Goal: Navigation & Orientation: Find specific page/section

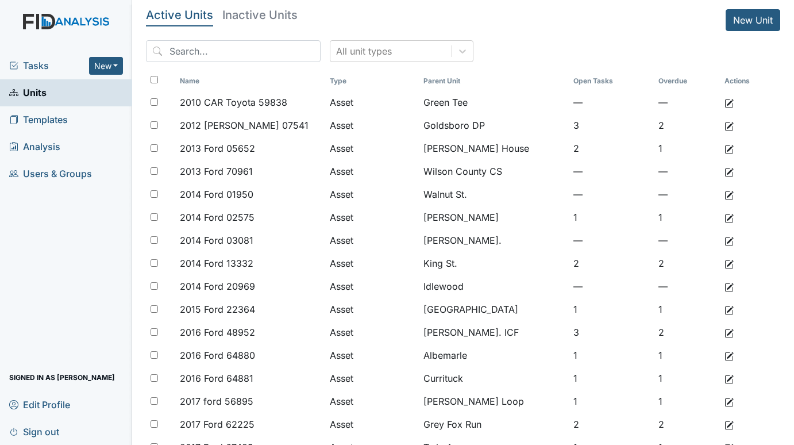
click at [36, 60] on span "Tasks" at bounding box center [49, 66] width 80 height 14
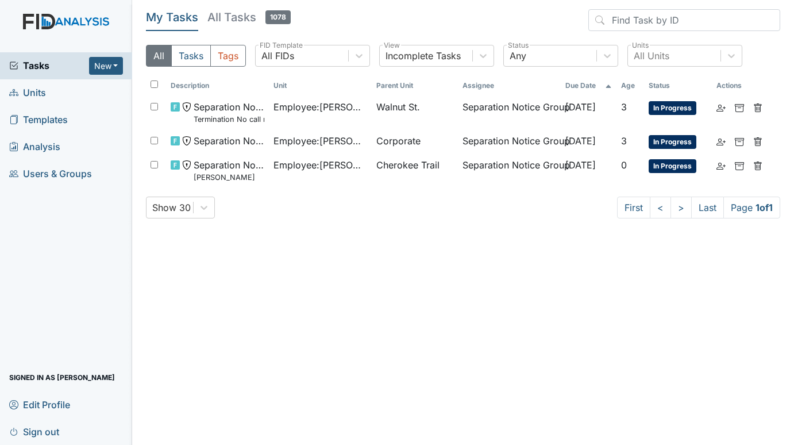
click at [39, 93] on span "Units" at bounding box center [27, 93] width 37 height 18
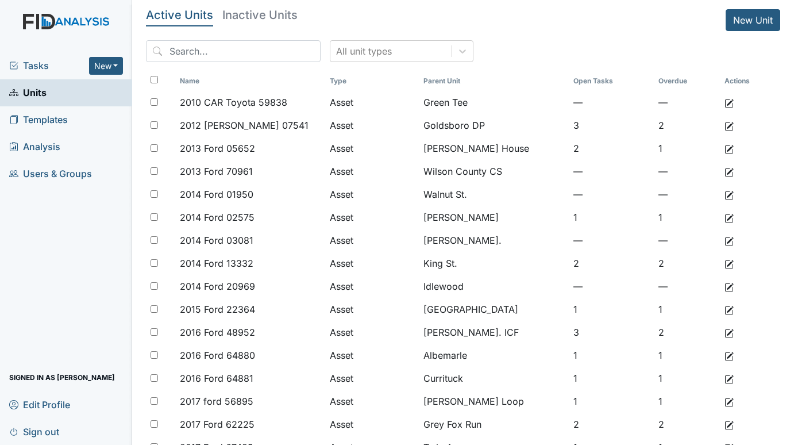
click at [28, 65] on span "Tasks" at bounding box center [49, 66] width 80 height 14
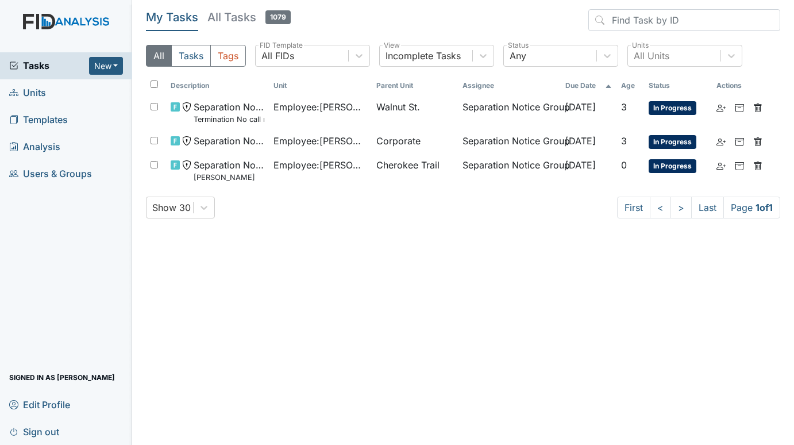
click at [33, 90] on span "Units" at bounding box center [27, 93] width 37 height 18
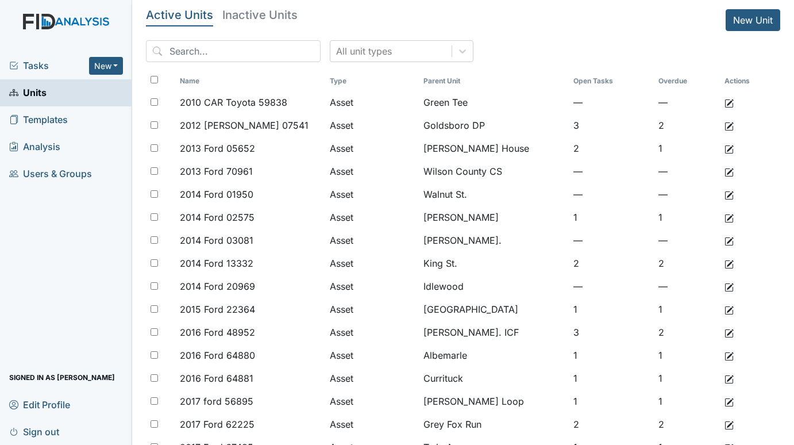
click at [34, 63] on span "Tasks" at bounding box center [49, 66] width 80 height 14
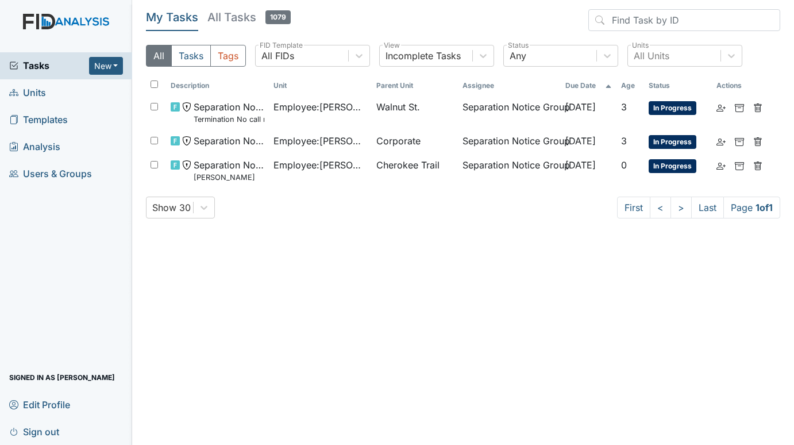
click at [32, 91] on span "Units" at bounding box center [27, 93] width 37 height 18
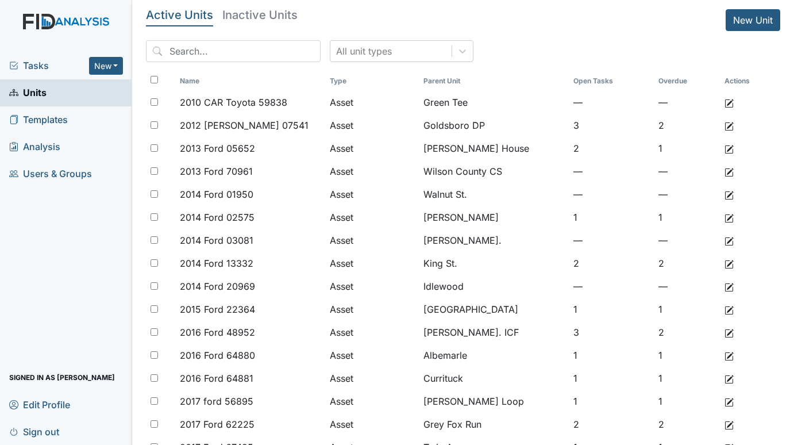
click at [51, 65] on span "Tasks" at bounding box center [49, 66] width 80 height 14
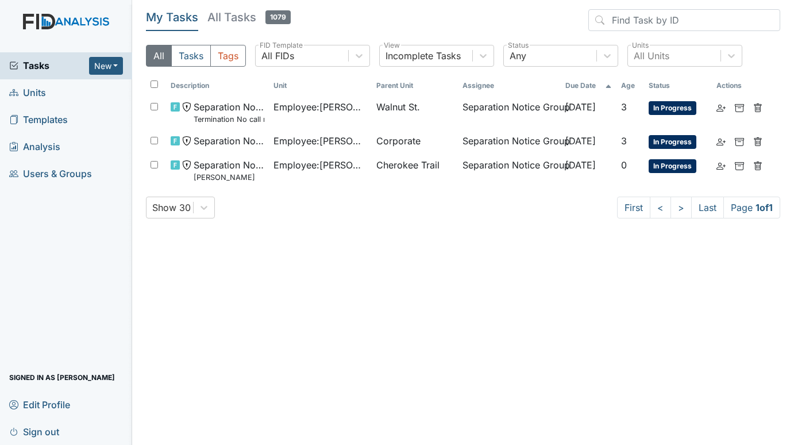
click at [44, 85] on span "Units" at bounding box center [27, 93] width 37 height 18
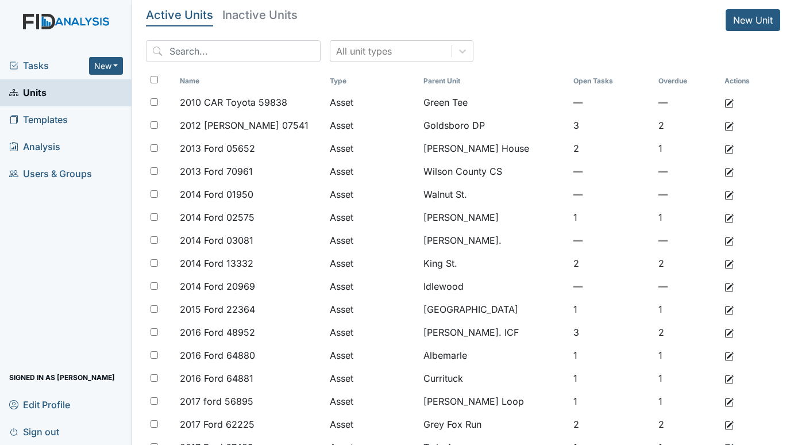
click at [40, 66] on span "Tasks" at bounding box center [49, 66] width 80 height 14
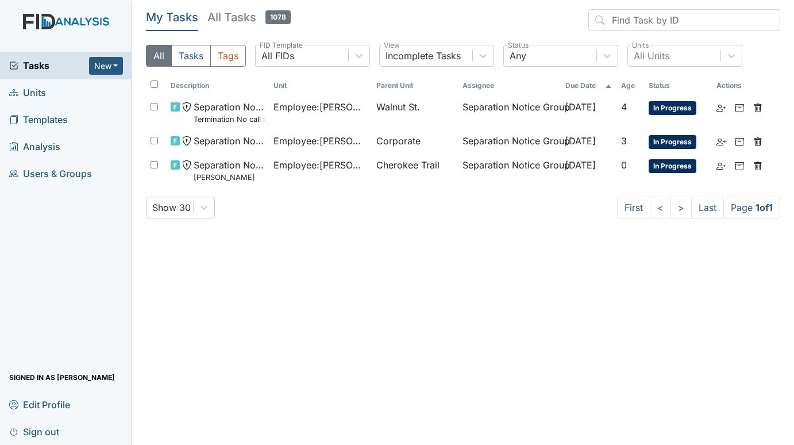
click at [41, 93] on span "Units" at bounding box center [27, 93] width 37 height 18
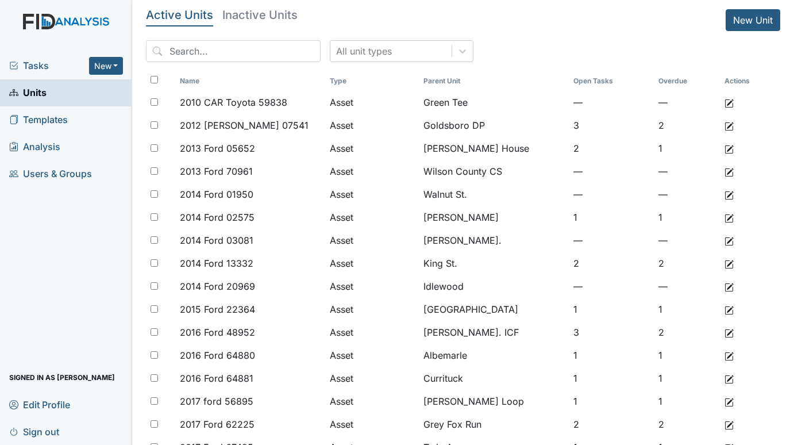
click at [40, 60] on span "Tasks" at bounding box center [49, 66] width 80 height 14
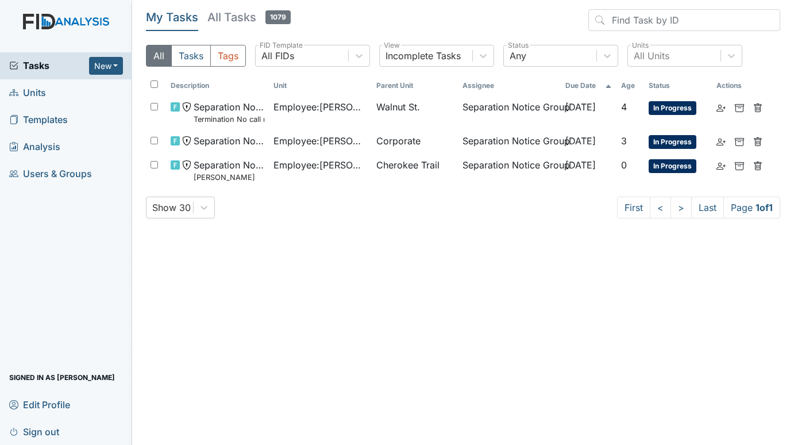
click at [38, 88] on span "Units" at bounding box center [27, 93] width 37 height 18
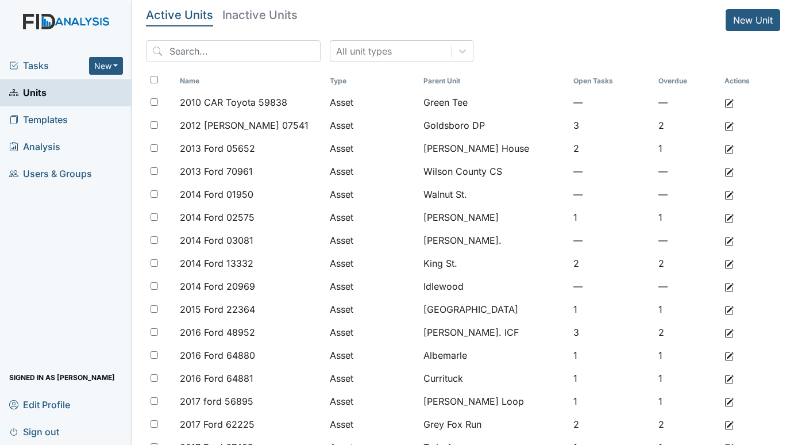
click at [49, 68] on span "Tasks" at bounding box center [49, 66] width 80 height 14
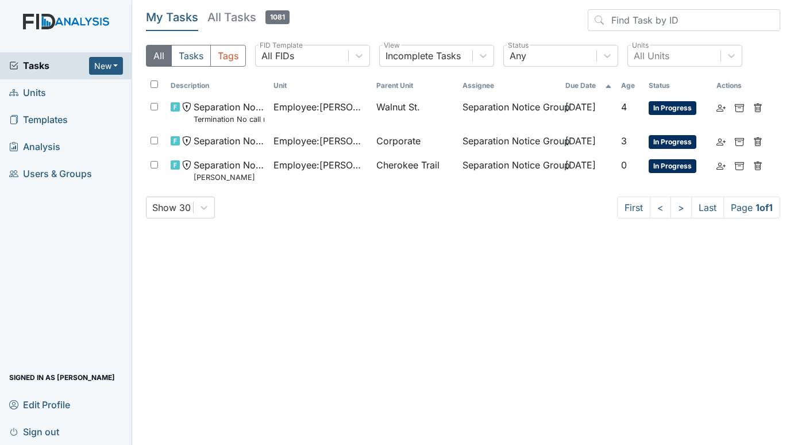
click at [24, 91] on span "Units" at bounding box center [27, 93] width 37 height 18
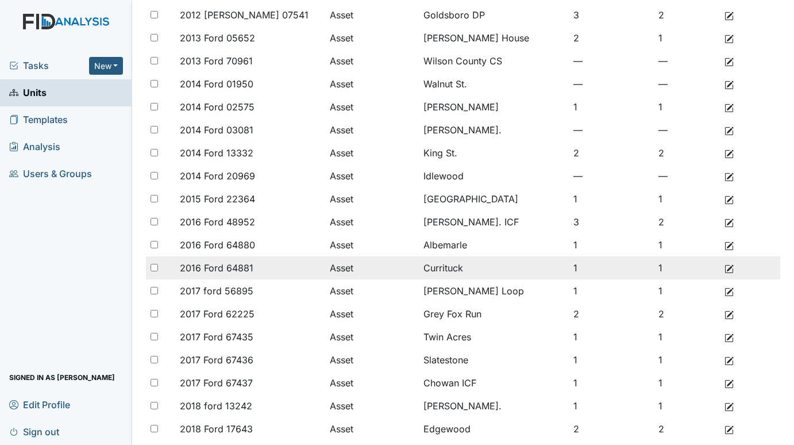
scroll to position [172, 0]
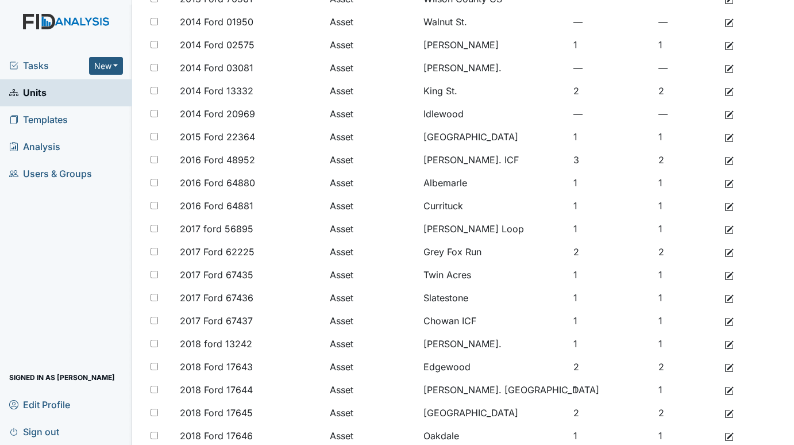
click at [39, 253] on div "Tasks New Form Inspection Document Bundle Units Templates Analysis Users & Grou…" at bounding box center [66, 248] width 132 height 392
click at [40, 60] on span "Tasks" at bounding box center [49, 66] width 80 height 14
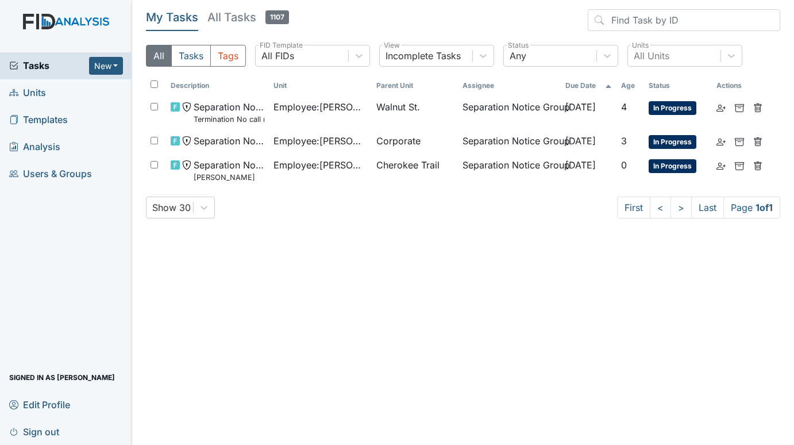
click at [34, 90] on span "Units" at bounding box center [27, 93] width 37 height 18
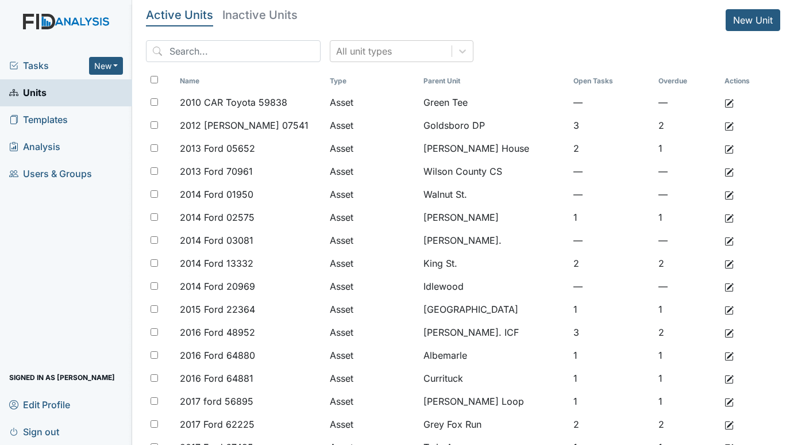
click at [35, 217] on div "Tasks New Form Inspection Document Bundle Units Templates Analysis Users & Grou…" at bounding box center [66, 248] width 132 height 392
click at [29, 232] on div "Tasks New Form Inspection Document Bundle Units Templates Analysis Users & Grou…" at bounding box center [66, 248] width 132 height 392
click at [49, 248] on div "Tasks New Form Inspection Document Bundle Units Templates Analysis Users & Grou…" at bounding box center [66, 248] width 132 height 392
click at [25, 62] on span "Tasks" at bounding box center [49, 66] width 80 height 14
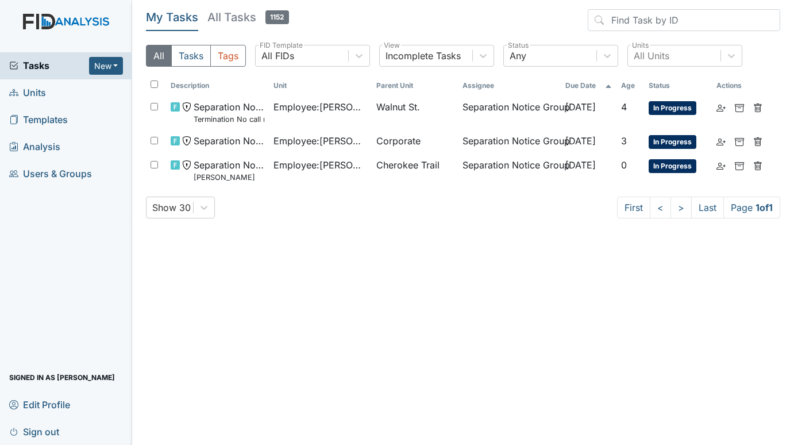
click at [26, 91] on span "Units" at bounding box center [27, 93] width 37 height 18
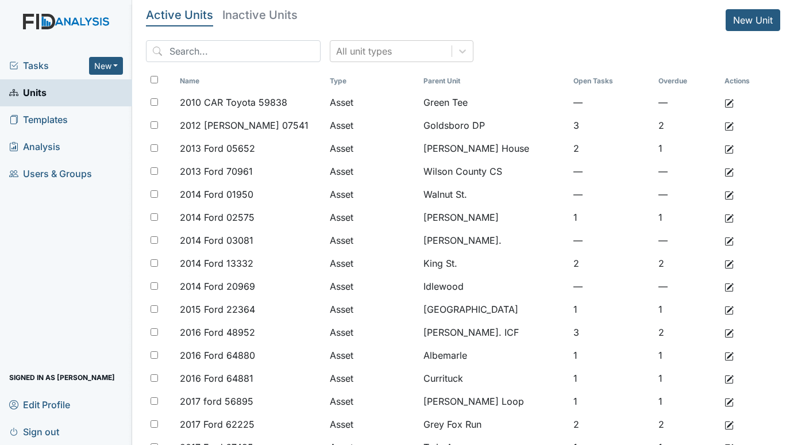
click at [36, 66] on span "Tasks" at bounding box center [49, 66] width 80 height 14
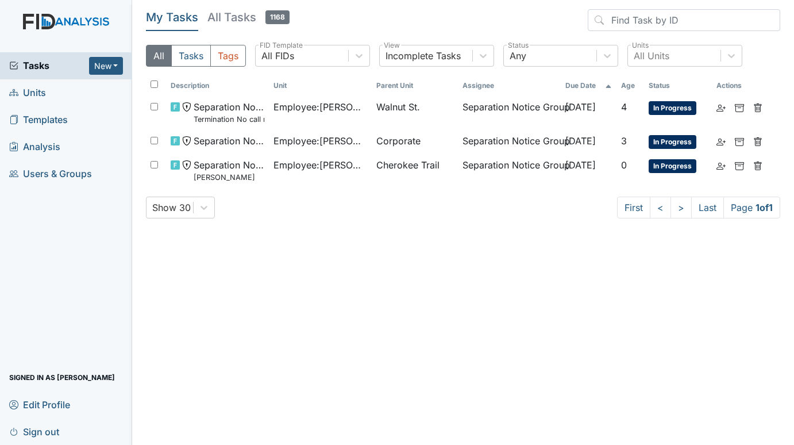
click at [36, 93] on span "Units" at bounding box center [27, 93] width 37 height 18
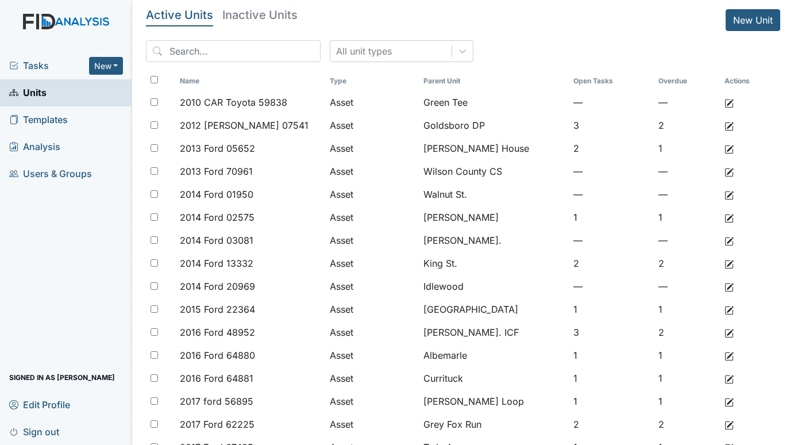
click at [42, 63] on span "Tasks" at bounding box center [49, 66] width 80 height 14
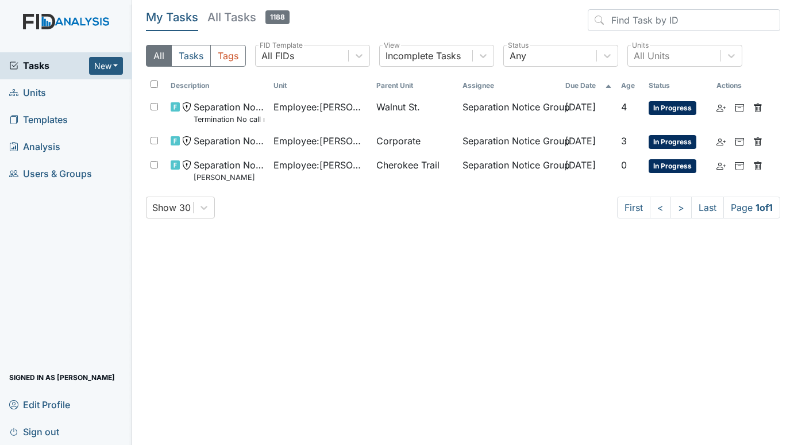
click at [43, 97] on span "Units" at bounding box center [27, 93] width 37 height 18
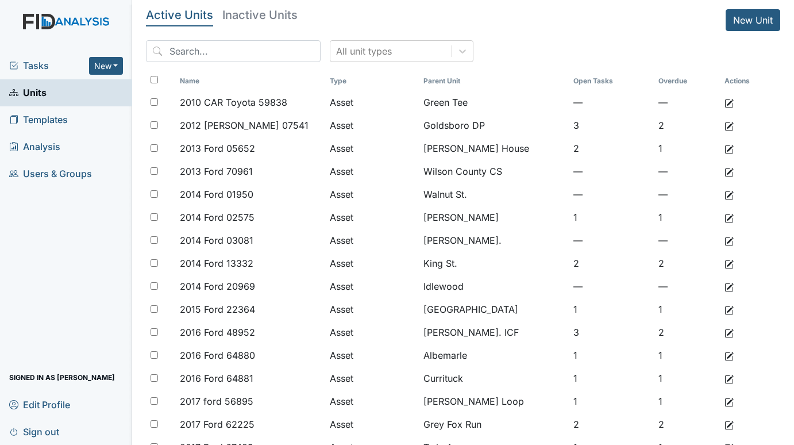
click at [47, 63] on span "Tasks" at bounding box center [49, 66] width 80 height 14
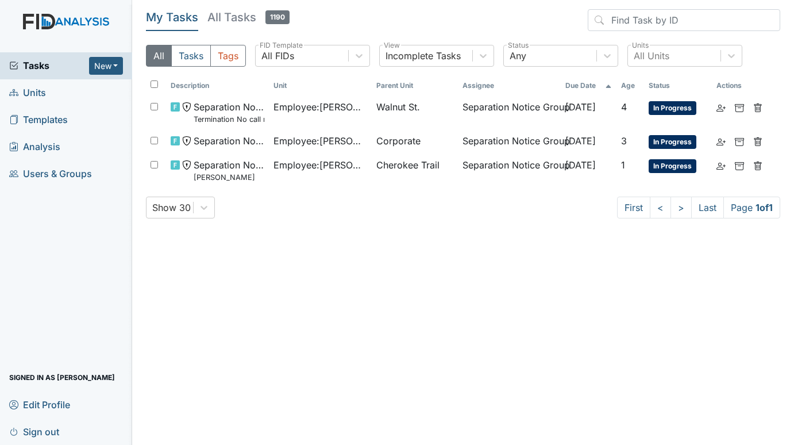
click at [37, 93] on span "Units" at bounding box center [27, 93] width 37 height 18
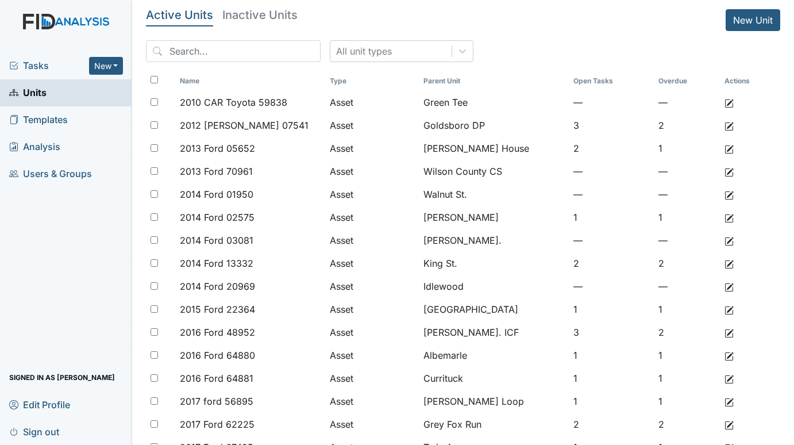
click at [44, 62] on span "Tasks" at bounding box center [49, 66] width 80 height 14
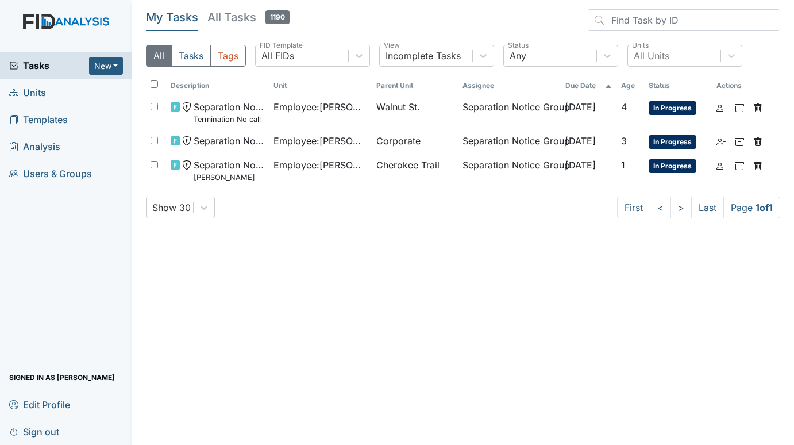
click at [34, 88] on span "Units" at bounding box center [27, 93] width 37 height 18
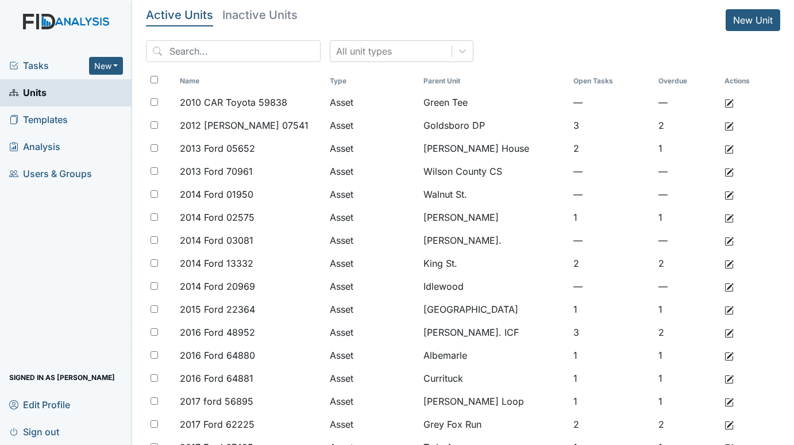
click at [39, 67] on span "Tasks" at bounding box center [49, 66] width 80 height 14
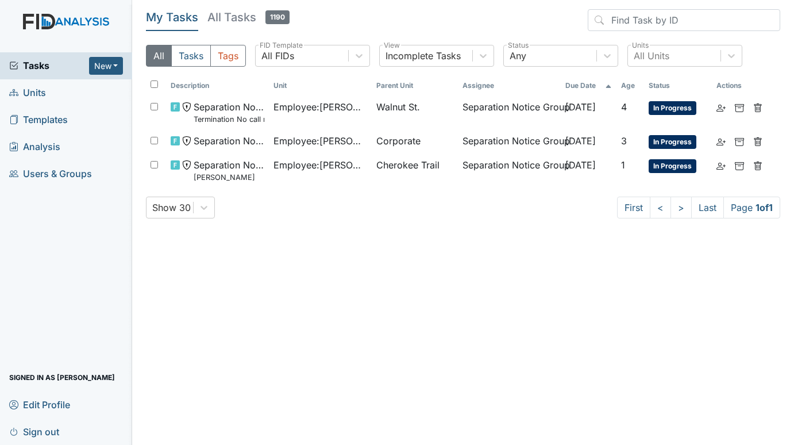
click at [35, 88] on span "Units" at bounding box center [27, 93] width 37 height 18
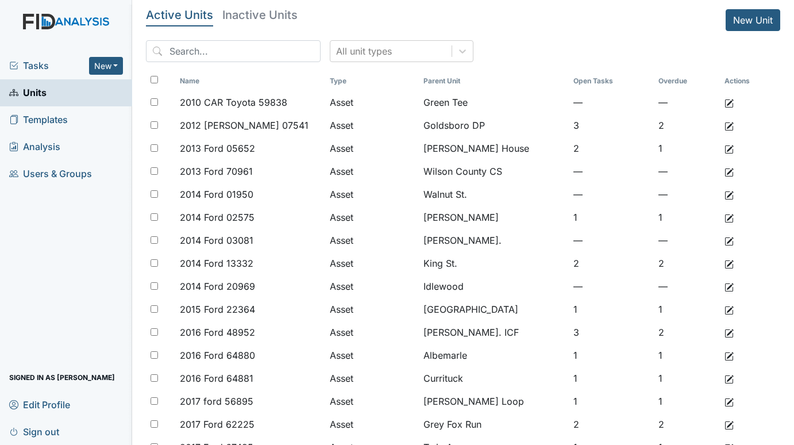
click at [35, 63] on span "Tasks" at bounding box center [49, 66] width 80 height 14
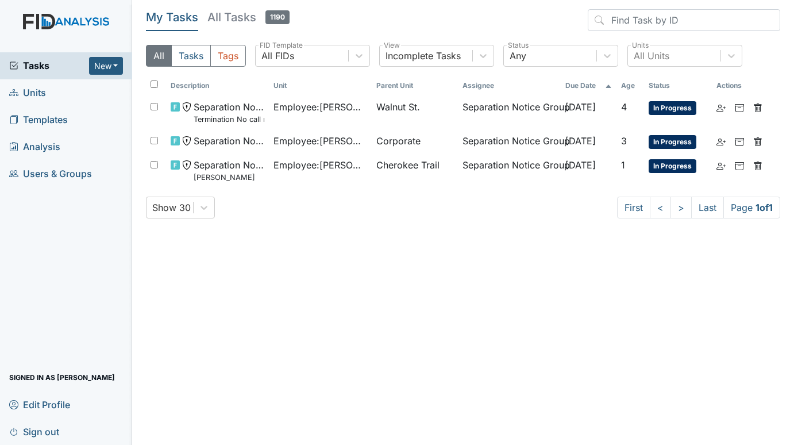
click at [37, 89] on span "Units" at bounding box center [27, 93] width 37 height 18
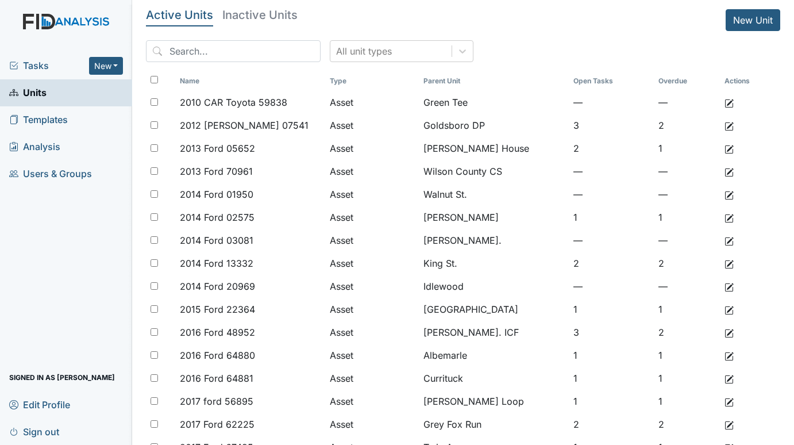
click at [37, 62] on span "Tasks" at bounding box center [49, 66] width 80 height 14
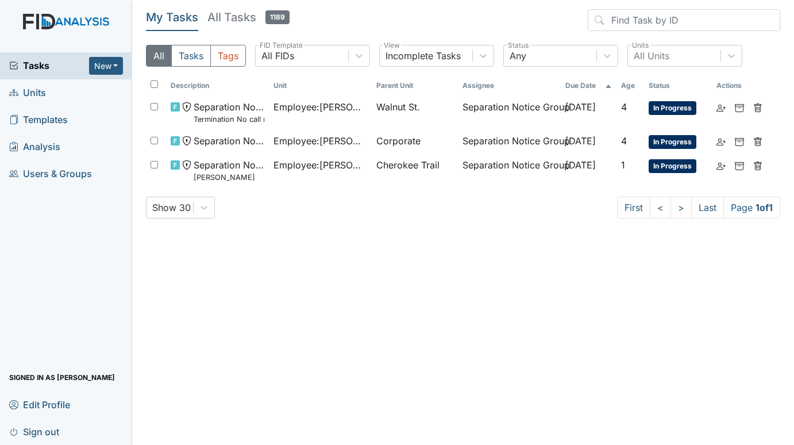
click at [23, 89] on span "Units" at bounding box center [27, 93] width 37 height 18
